Goal: Register for event/course

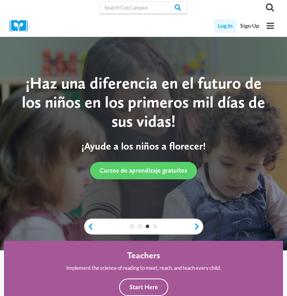
click at [225, 29] on link "Log In" at bounding box center [225, 26] width 22 height 14
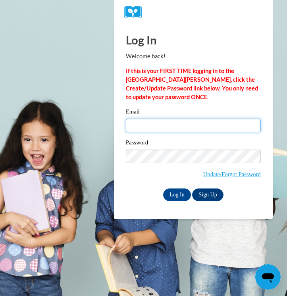
type input "taylbm22@uwgb.edu"
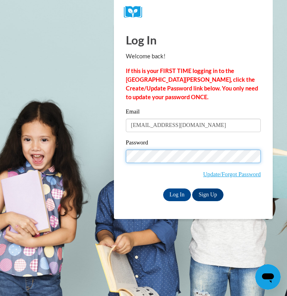
click at [176, 194] on input "Log In" at bounding box center [177, 195] width 28 height 13
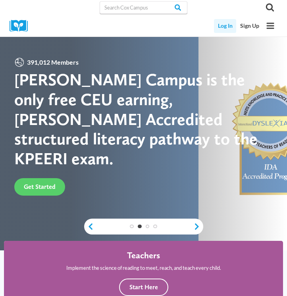
click at [221, 31] on link "Log In" at bounding box center [225, 26] width 22 height 14
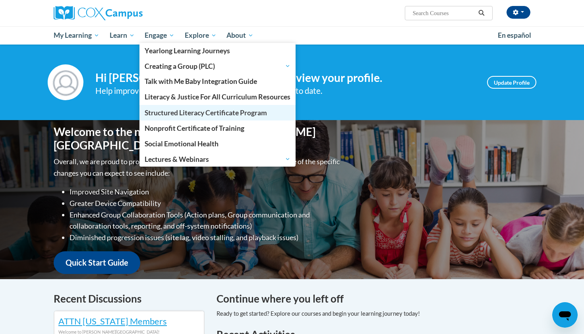
click at [171, 114] on span "Structured Literacy Certificate Program" at bounding box center [206, 112] width 122 height 8
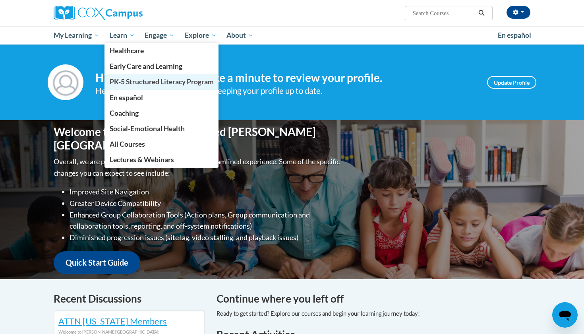
click at [140, 82] on span "PK-5 Structured Literacy Program" at bounding box center [162, 81] width 104 height 8
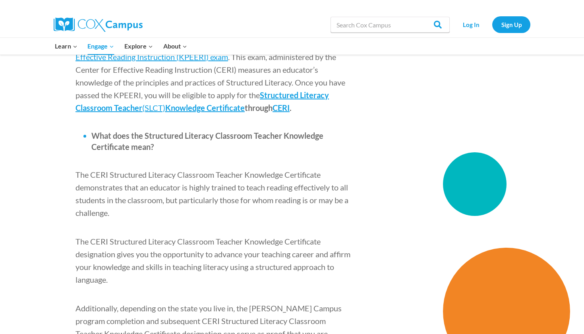
scroll to position [1066, 0]
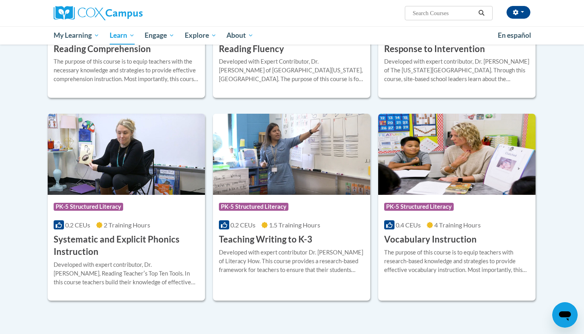
scroll to position [790, 0]
click at [321, 201] on div "Course Category: PK-5 Structured Literacy" at bounding box center [291, 207] width 145 height 18
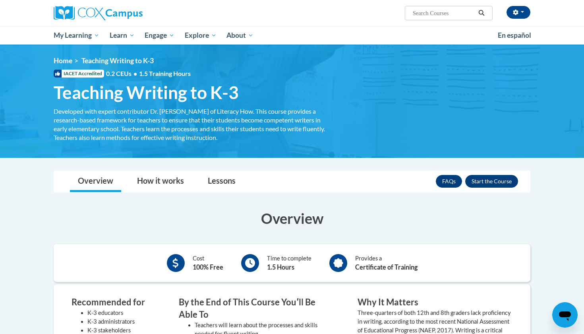
click at [486, 180] on button "Enroll" at bounding box center [491, 181] width 53 height 13
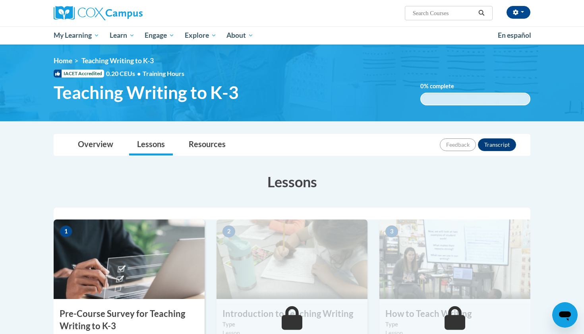
scroll to position [113, 0]
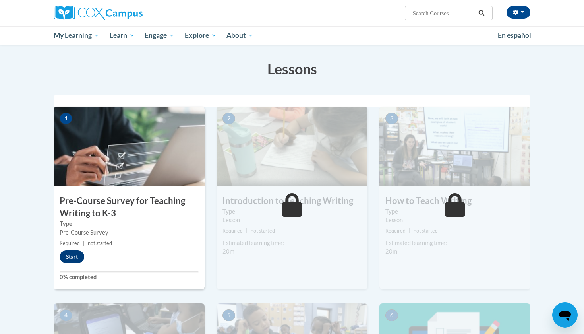
click at [72, 258] on button "Start" at bounding box center [72, 256] width 25 height 13
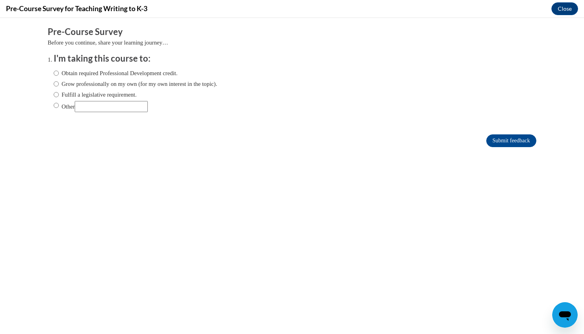
scroll to position [0, 0]
click at [56, 106] on input "Other" at bounding box center [56, 105] width 5 height 9
radio input "true"
click at [110, 106] on input "Other" at bounding box center [111, 106] width 73 height 11
type input "for a education class"
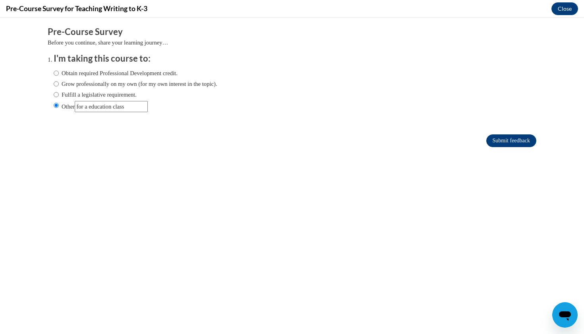
click at [513, 141] on input "Submit feedback" at bounding box center [511, 140] width 50 height 13
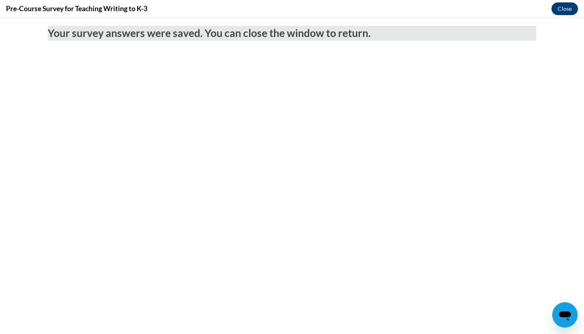
click at [567, 10] on button "Close" at bounding box center [565, 8] width 27 height 13
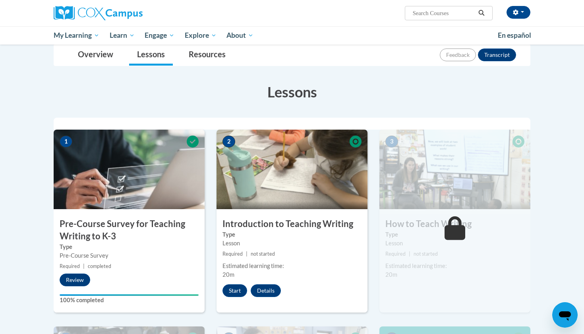
scroll to position [89, 0]
